Goal: Participate in discussion

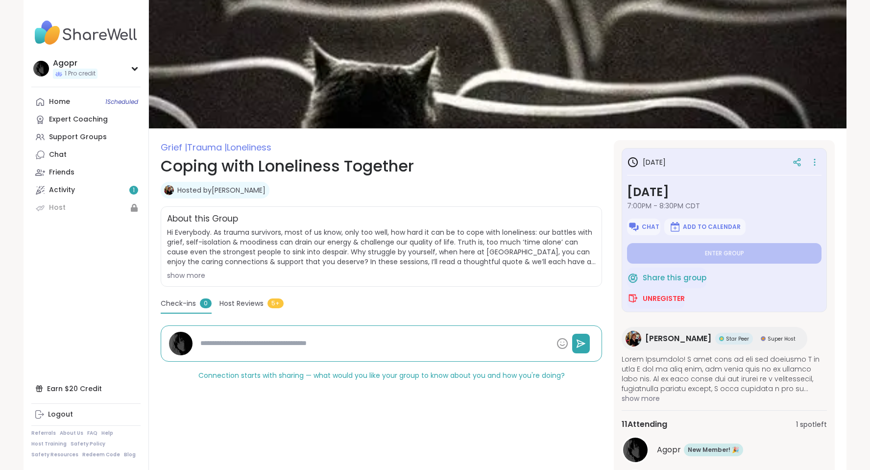
click at [176, 280] on div "About this Group Hi Everybody. As trauma survivors, most of us know, only too w…" at bounding box center [381, 246] width 441 height 80
click at [185, 272] on div "show more" at bounding box center [381, 275] width 429 height 10
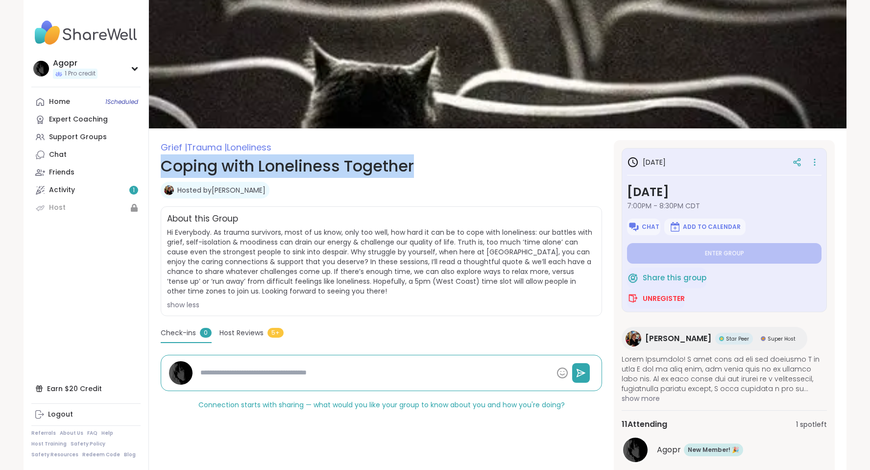
drag, startPoint x: 164, startPoint y: 163, endPoint x: 416, endPoint y: 163, distance: 252.3
click at [416, 163] on h1 "Coping with Loneliness Together" at bounding box center [381, 166] width 441 height 24
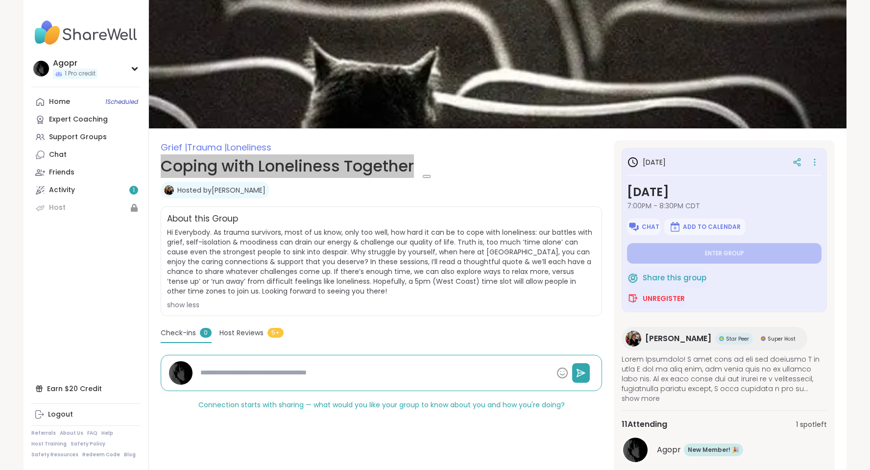
copy h1 "Coping with Loneliness Together"
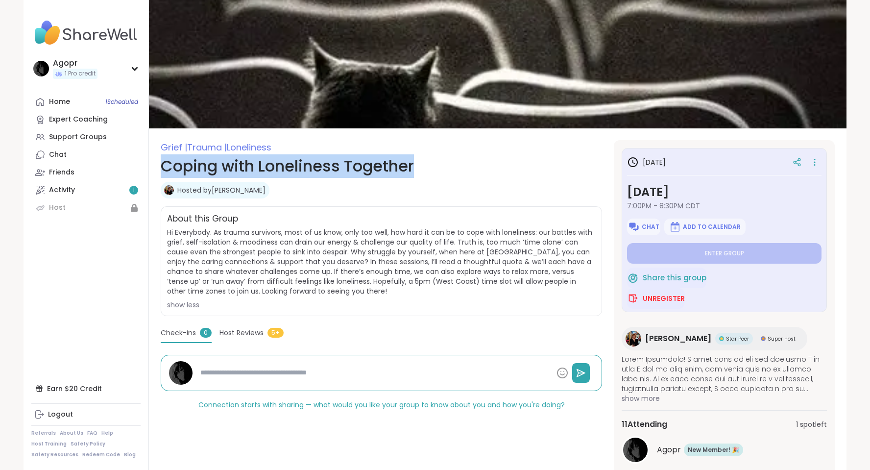
drag, startPoint x: 304, startPoint y: 296, endPoint x: 225, endPoint y: 288, distance: 79.3
click at [225, 288] on span "Hi Everybody. As trauma survivors, most of us know, only too well, how hard it …" at bounding box center [381, 268] width 429 height 82
click at [210, 302] on div "show less" at bounding box center [381, 305] width 429 height 10
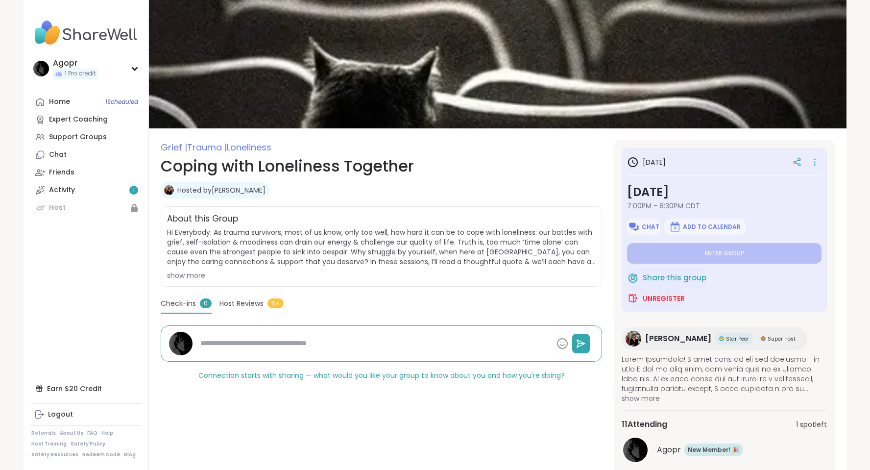
click at [181, 231] on span "Hi Everybody. As trauma survivors, most of us know, only too well, how hard it …" at bounding box center [381, 246] width 429 height 39
click at [183, 274] on div "show more" at bounding box center [381, 275] width 429 height 10
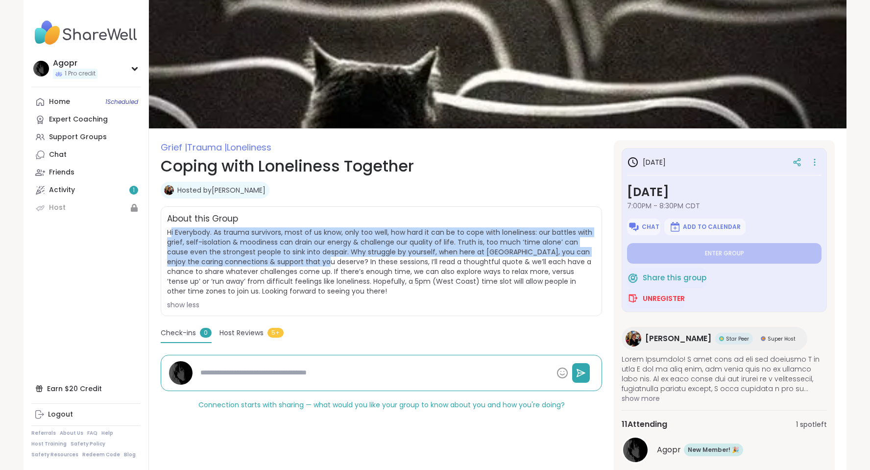
drag, startPoint x: 171, startPoint y: 232, endPoint x: 300, endPoint y: 263, distance: 132.4
click at [300, 263] on span "Hi Everybody. As trauma survivors, most of us know, only too well, how hard it …" at bounding box center [379, 261] width 425 height 69
click at [286, 259] on span "Hi Everybody. As trauma survivors, most of us know, only too well, how hard it …" at bounding box center [379, 261] width 425 height 69
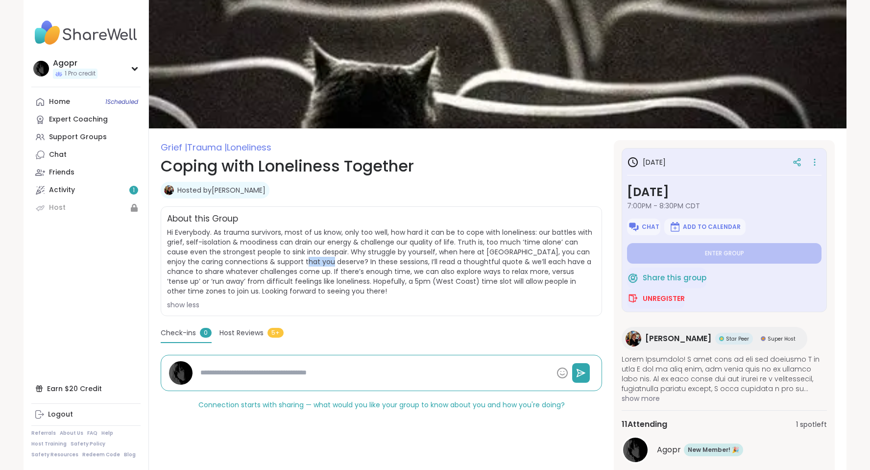
click at [286, 259] on span "Hi Everybody. As trauma survivors, most of us know, only too well, how hard it …" at bounding box center [379, 261] width 425 height 69
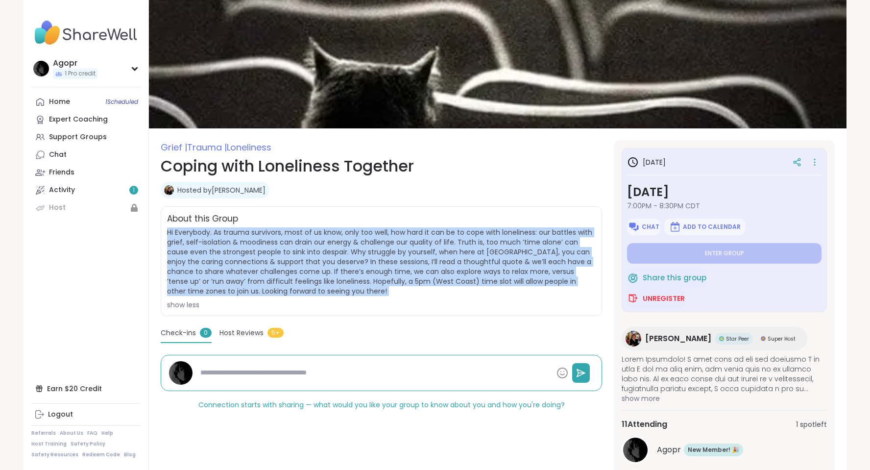
click at [286, 259] on span "Hi Everybody. As trauma survivors, most of us know, only too well, how hard it …" at bounding box center [379, 261] width 425 height 69
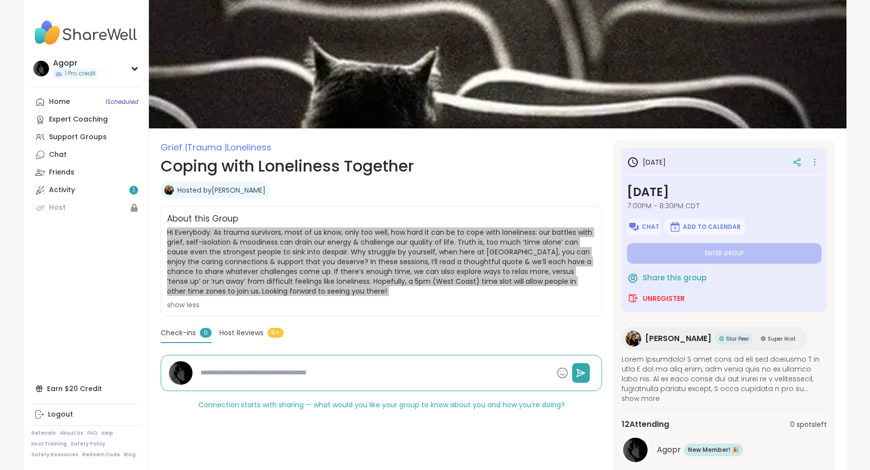
type textarea "*"
